Goal: Find specific page/section: Find specific page/section

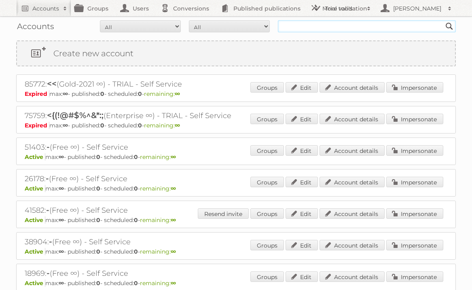
click at [310, 28] on input "text" at bounding box center [367, 26] width 178 height 12
type input "mannavita"
click at [443, 20] on input "Search" at bounding box center [449, 26] width 12 height 12
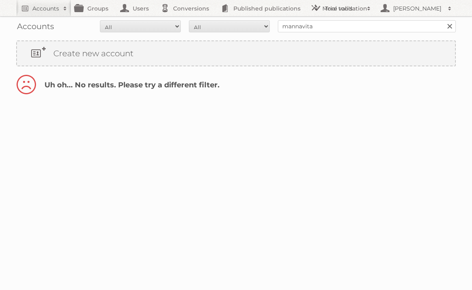
click at [450, 26] on link at bounding box center [449, 26] width 12 height 12
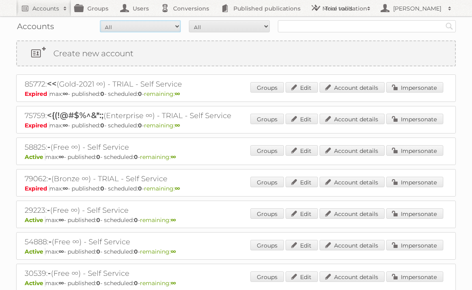
click at [178, 25] on select "All Active Expired Pending" at bounding box center [140, 26] width 81 height 12
click at [240, 27] on select "All Paid Trials Self service" at bounding box center [229, 26] width 81 height 12
click at [189, 20] on select "All Paid Trials Self service" at bounding box center [229, 26] width 81 height 12
click at [141, 6] on link "Users" at bounding box center [136, 8] width 40 height 16
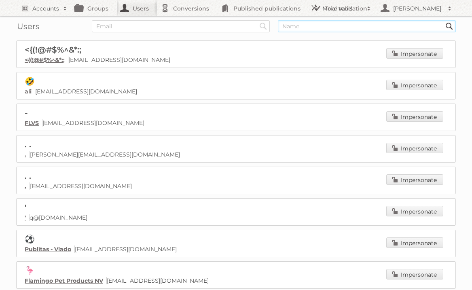
click at [336, 31] on input "text" at bounding box center [367, 26] width 178 height 12
type input "mannavita"
click at [257, 20] on input "Search" at bounding box center [263, 26] width 12 height 12
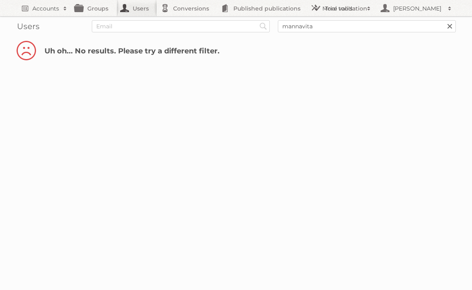
click at [450, 25] on link at bounding box center [449, 26] width 12 height 12
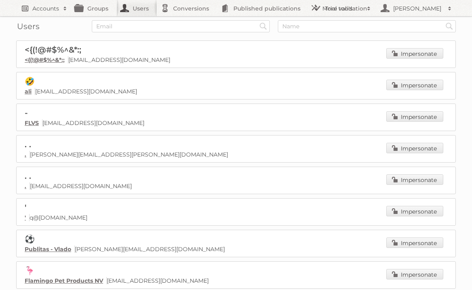
click at [48, 10] on h2 "Accounts" at bounding box center [45, 8] width 27 height 8
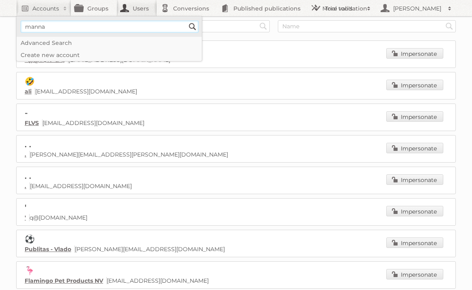
type input"] "mannavita"
click at [88, 29] on input"] "mannavita" at bounding box center [110, 27] width 178 height 12
click at [186, 21] on input "Search" at bounding box center [192, 27] width 12 height 12
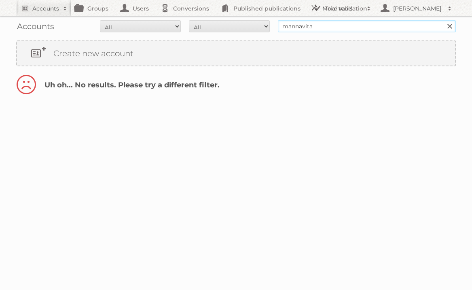
click at [321, 29] on input "mannavita" at bounding box center [367, 26] width 178 height 12
drag, startPoint x: 321, startPoint y: 28, endPoint x: 276, endPoint y: 29, distance: 45.7
click at [276, 29] on form "All Active Expired Pending All Paid Trials Self service mannavita Search" at bounding box center [235, 26] width 439 height 12
type input "alvo"
click at [443, 20] on input "Search" at bounding box center [449, 26] width 12 height 12
